Goal: Task Accomplishment & Management: Complete application form

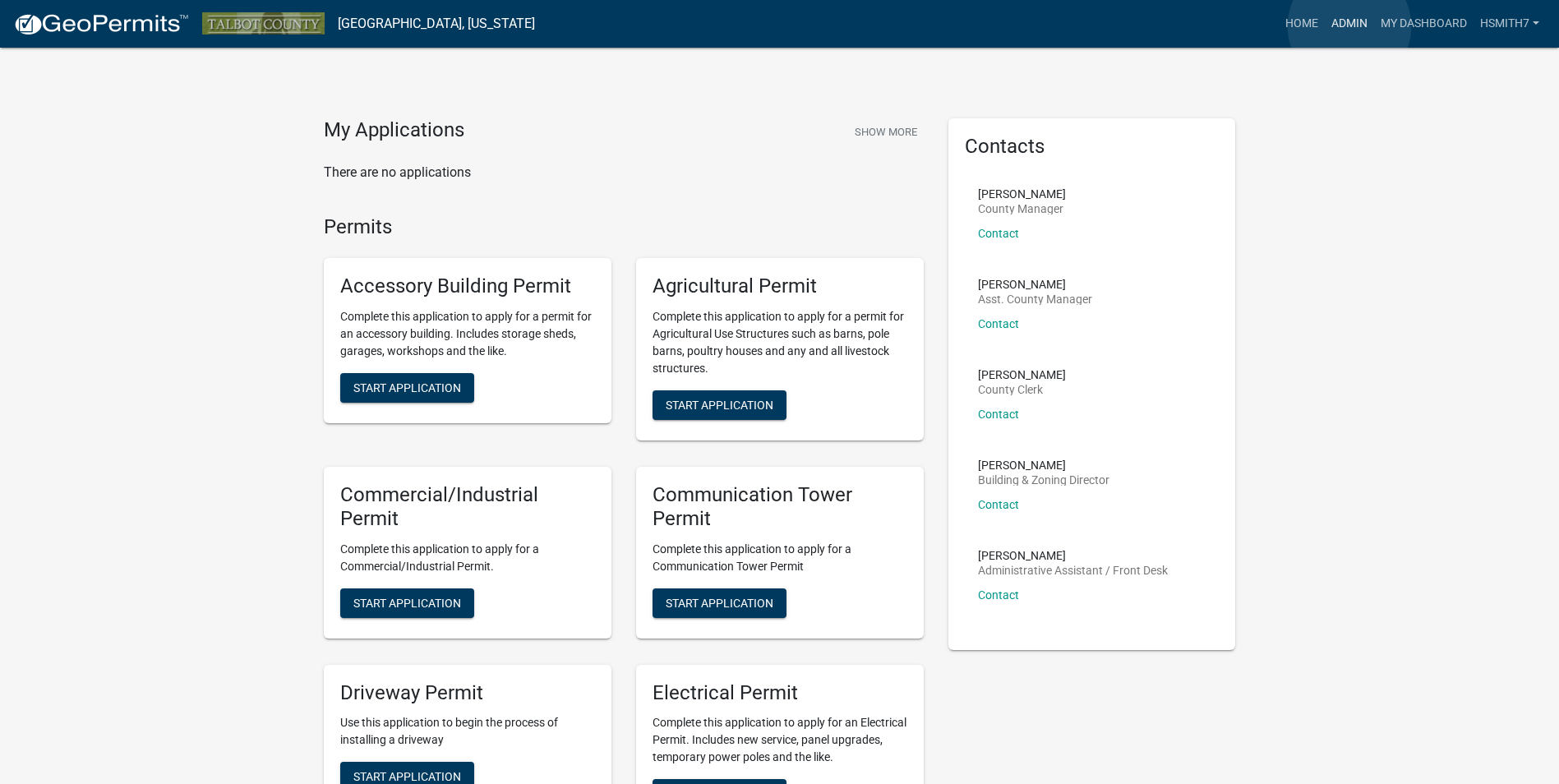
click at [1350, 27] on link "Admin" at bounding box center [1350, 24] width 50 height 31
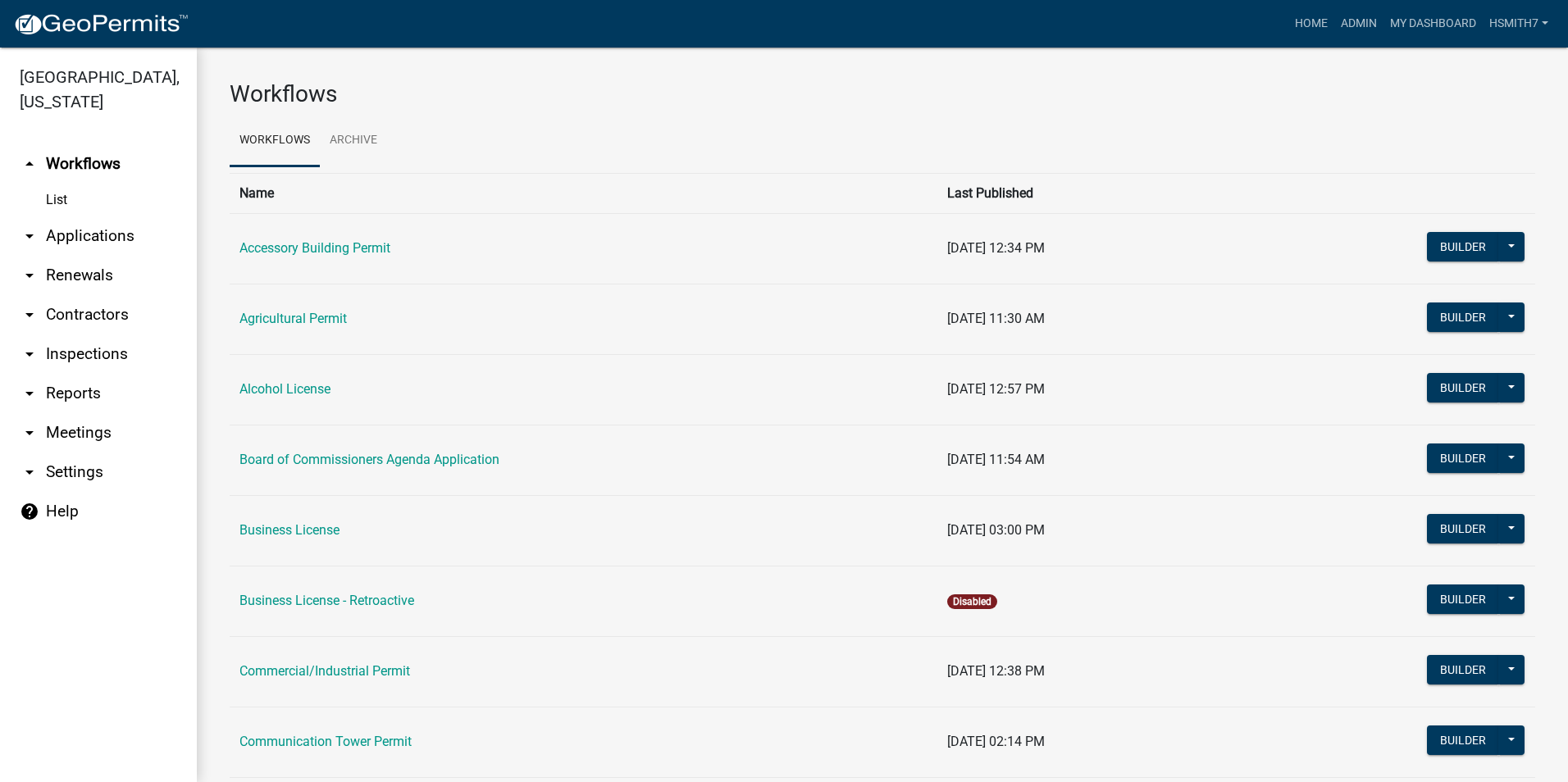
click at [130, 234] on link "arrow_drop_down Applications" at bounding box center [98, 236] width 197 height 39
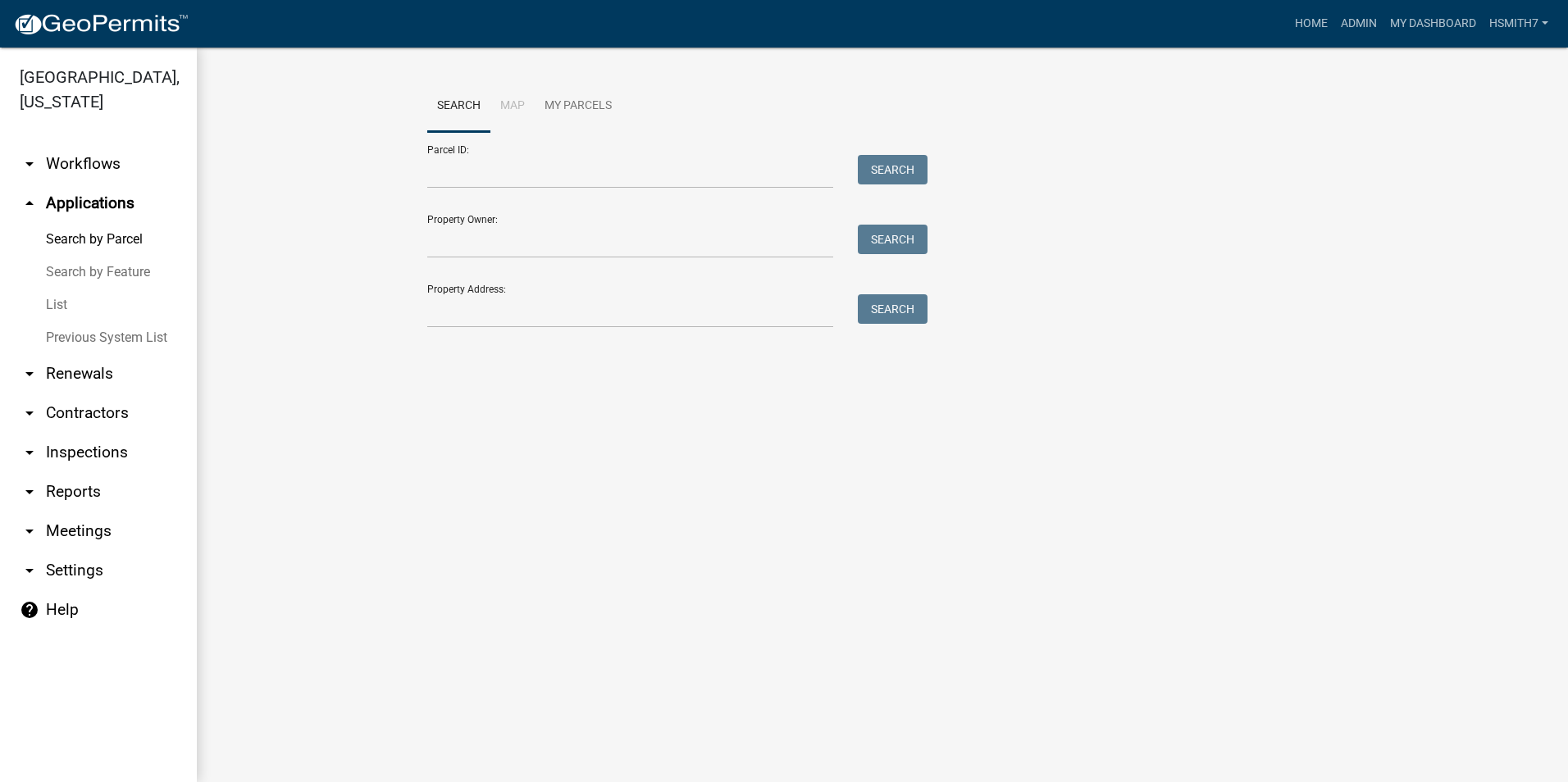
click at [59, 301] on link "List" at bounding box center [98, 305] width 197 height 32
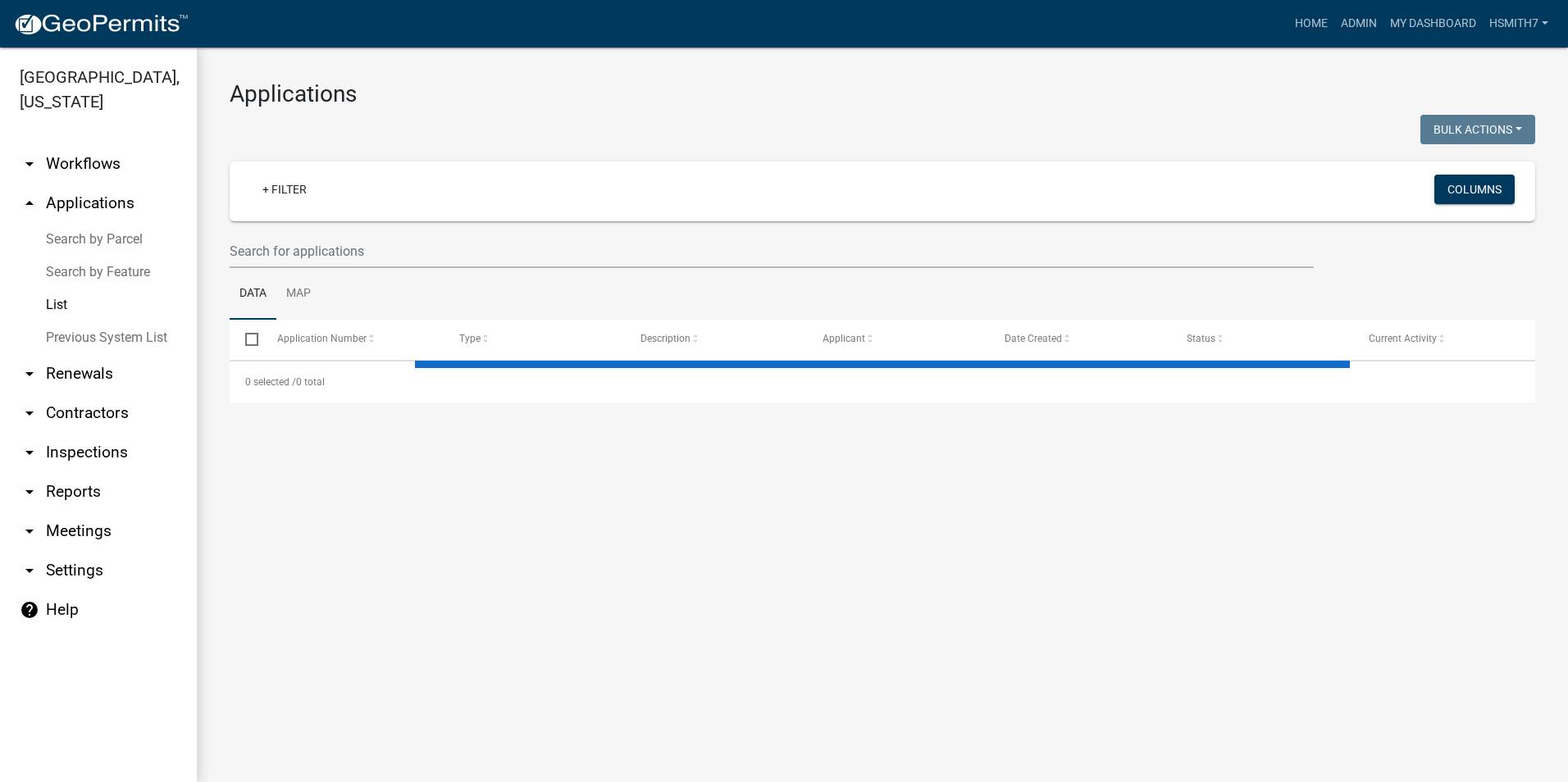
select select "3: 100"
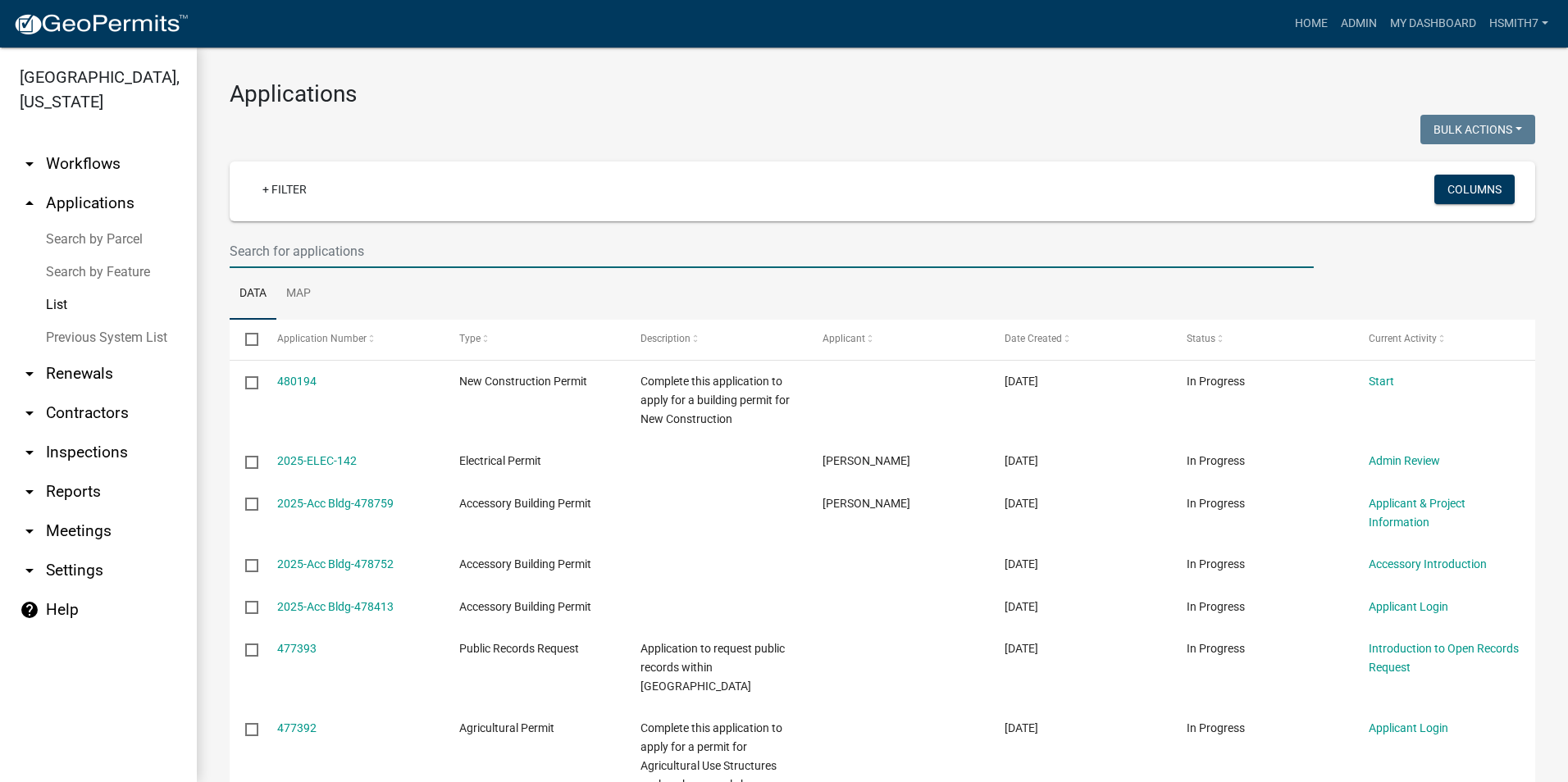
click at [423, 262] on input "text" at bounding box center [772, 250] width 1084 height 33
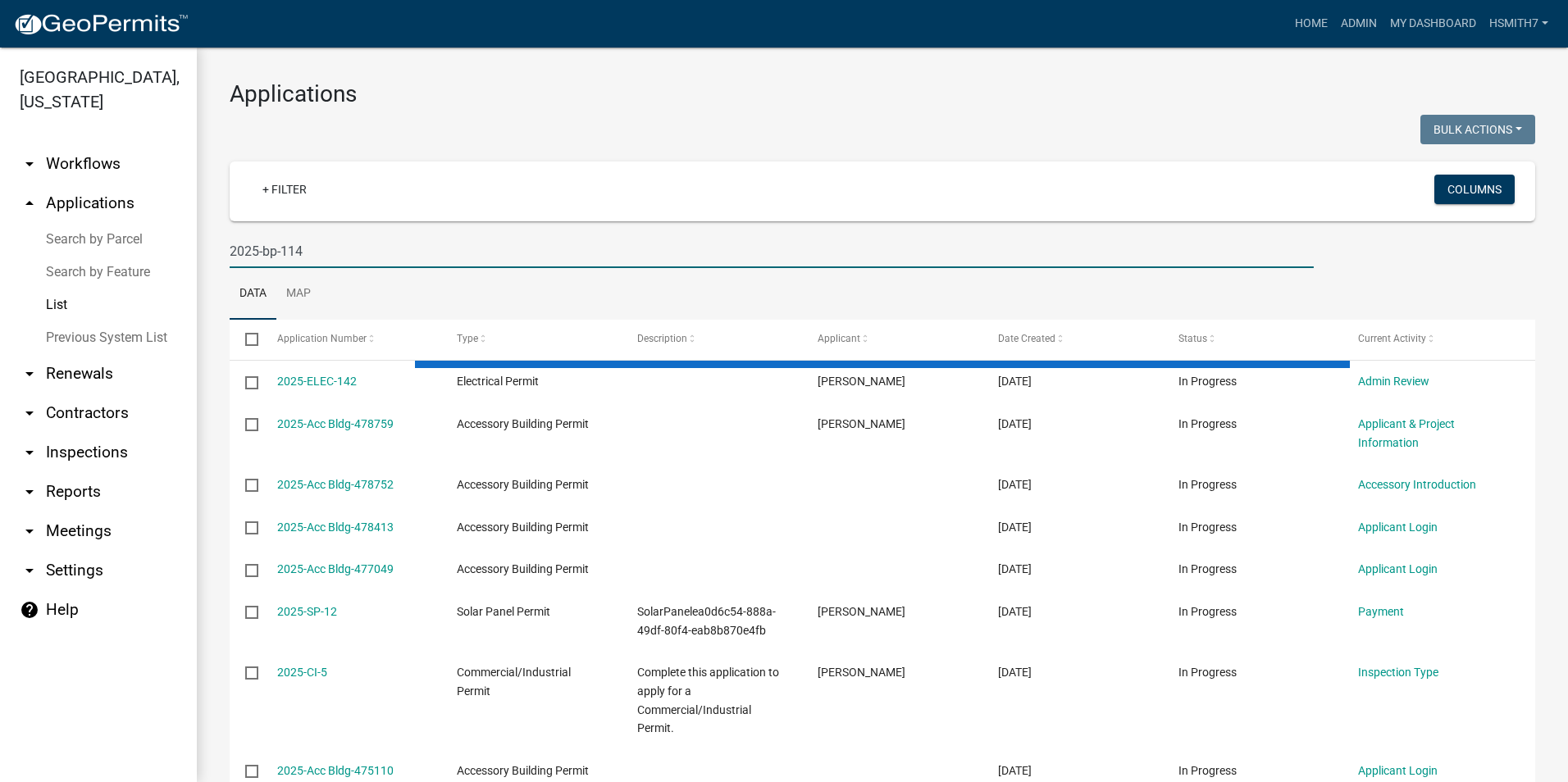
type input "2025-bp-114"
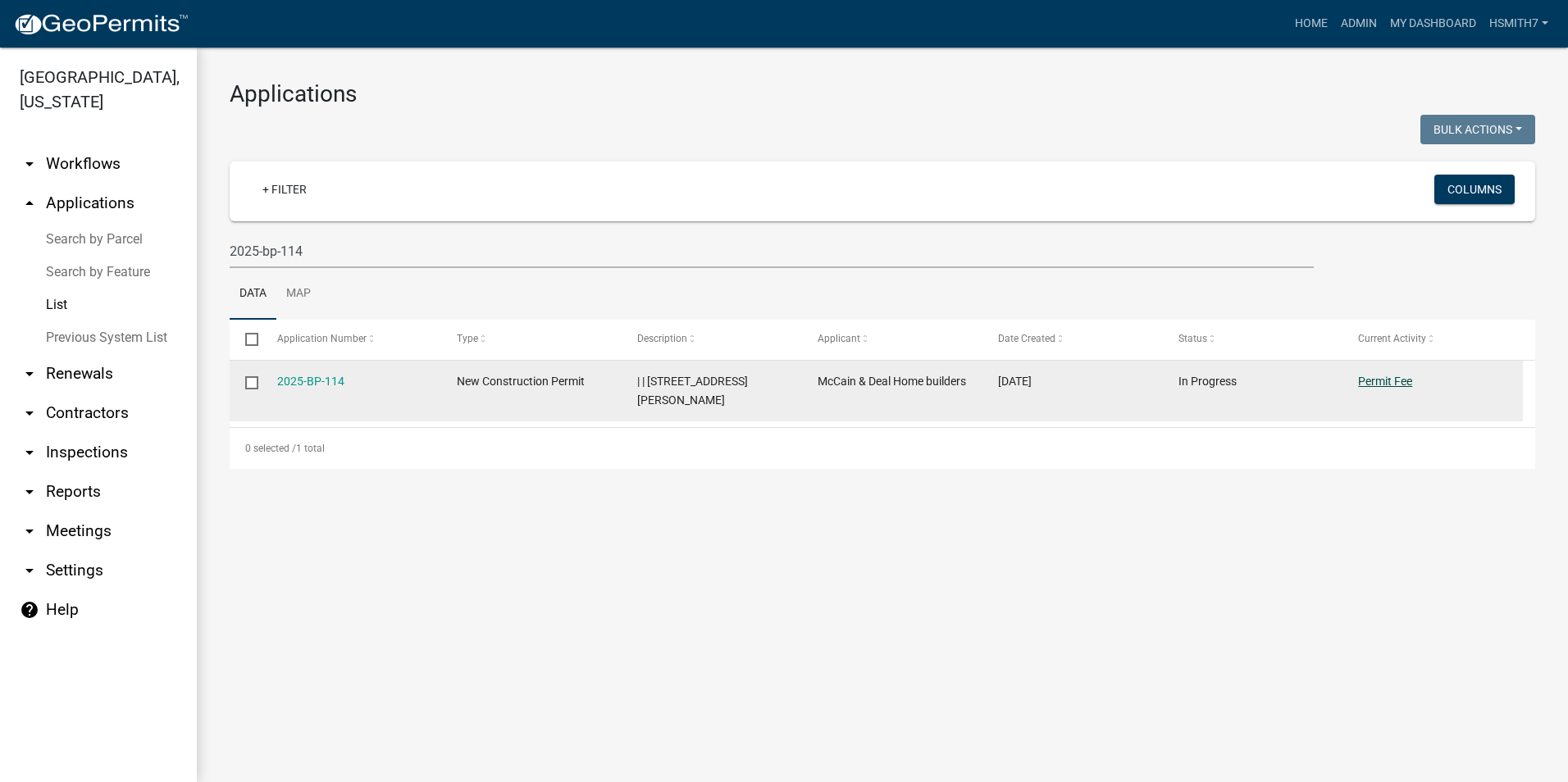
click at [1383, 385] on link "Permit Fee" at bounding box center [1384, 380] width 54 height 13
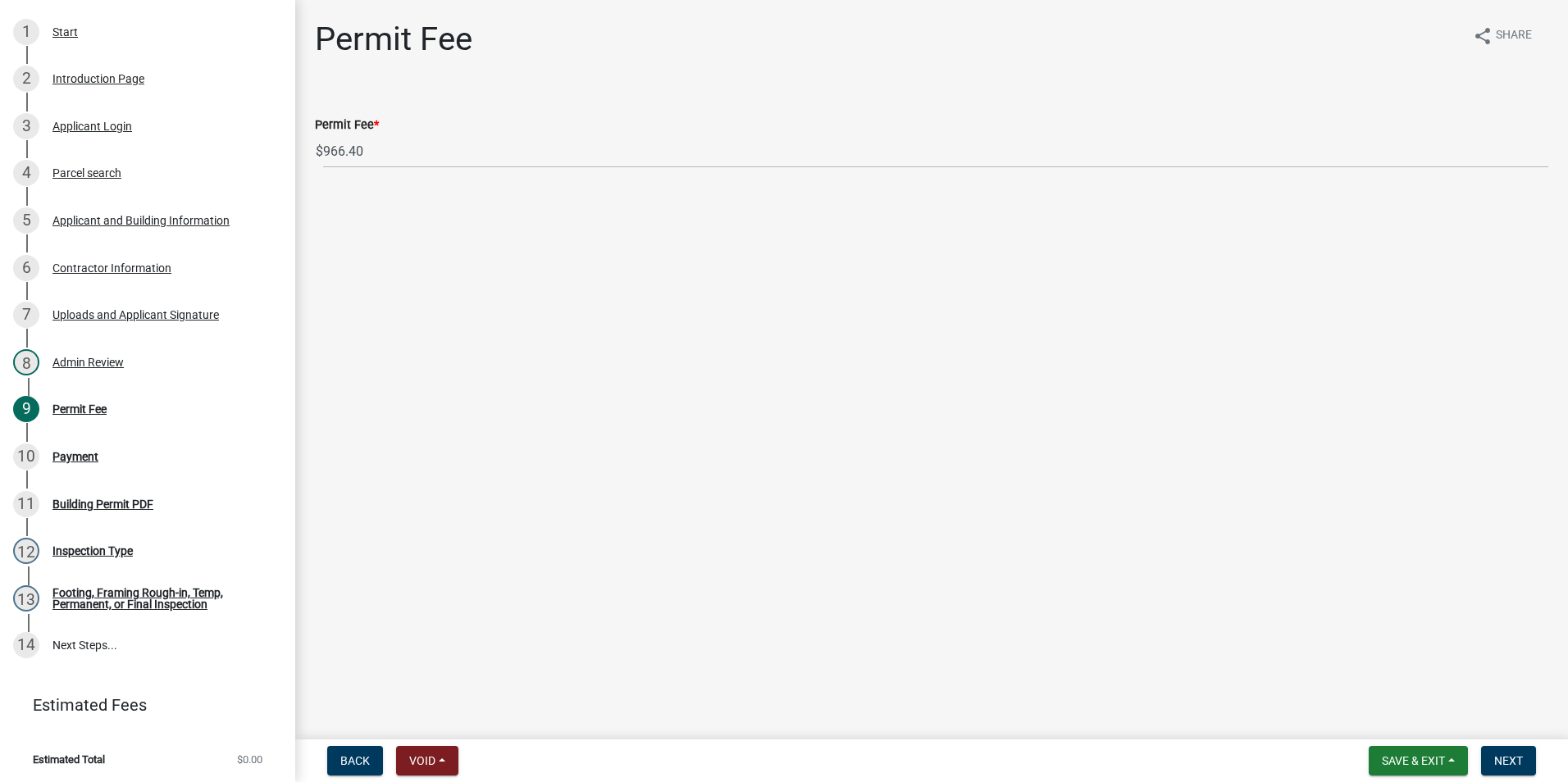
scroll to position [288, 0]
click at [1513, 754] on span "Next" at bounding box center [1508, 760] width 29 height 13
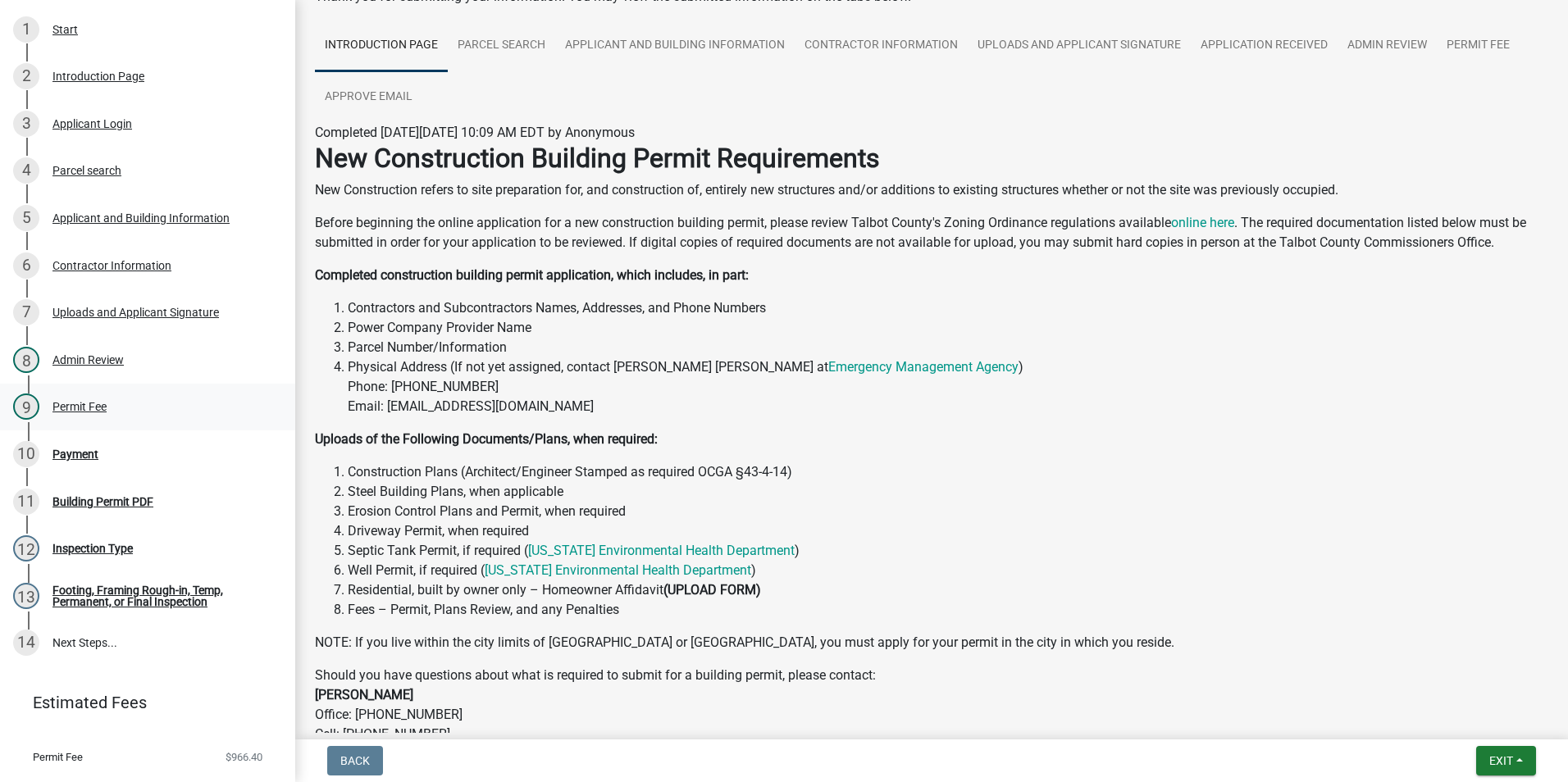
scroll to position [246, 0]
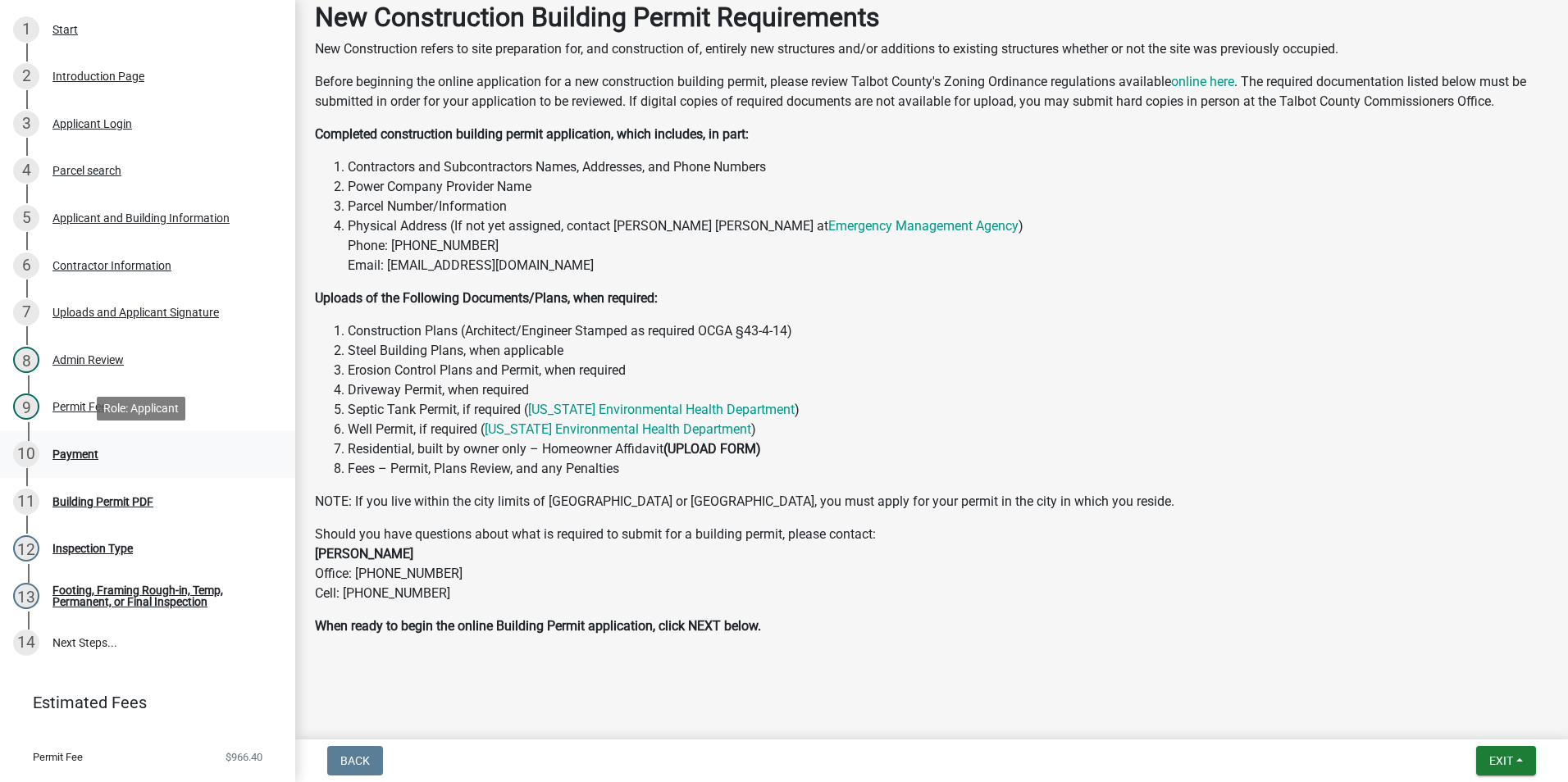
click at [131, 450] on div "10 Payment" at bounding box center [140, 454] width 256 height 26
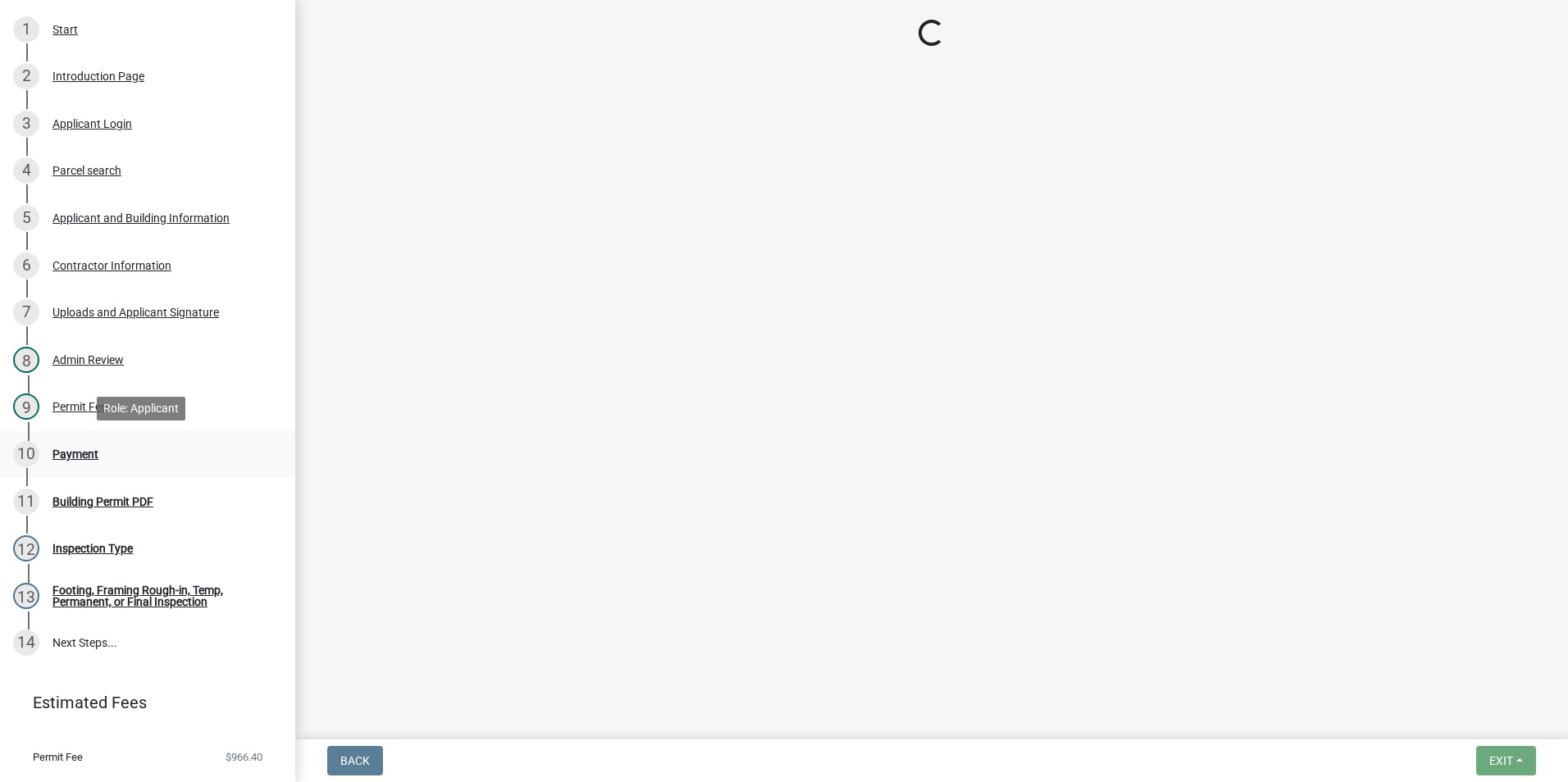
select select "3: 3"
